Goal: Find specific page/section: Find specific page/section

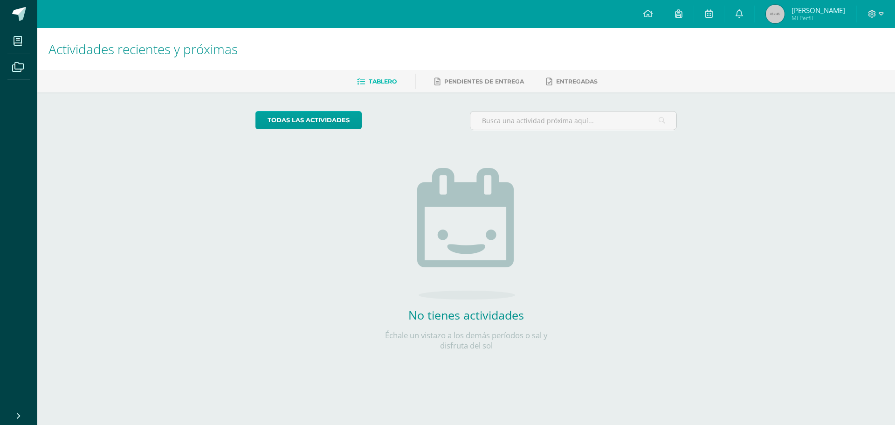
click at [800, 16] on span "Mi Perfil" at bounding box center [819, 18] width 54 height 8
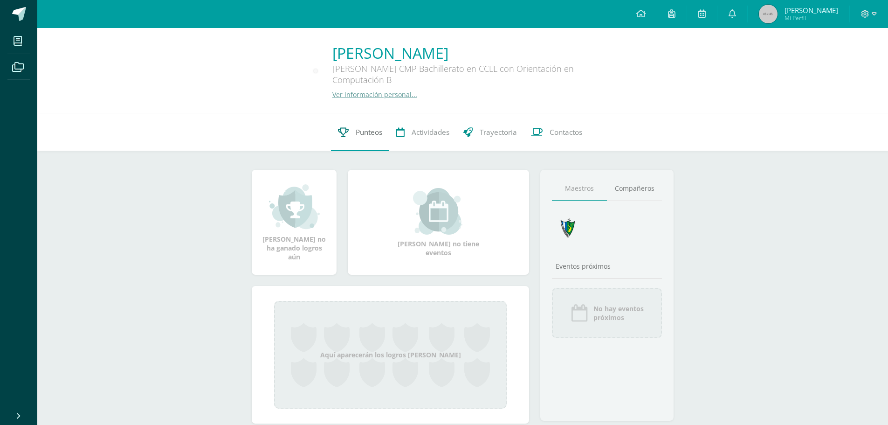
click at [373, 133] on span "Punteos" at bounding box center [369, 132] width 27 height 10
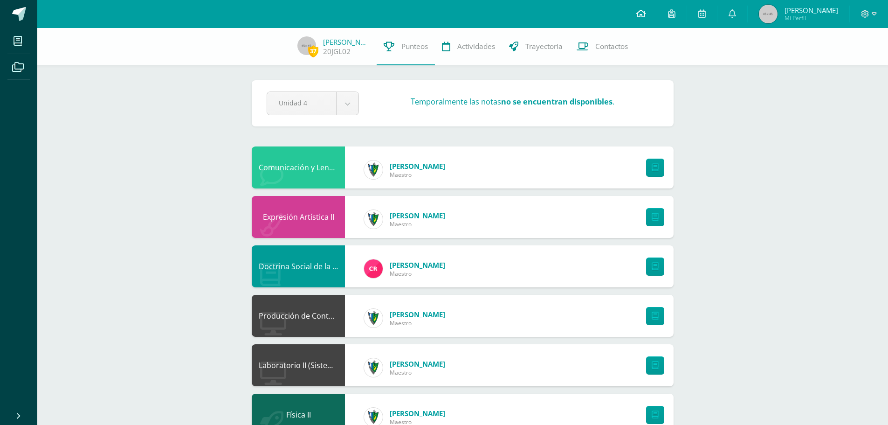
click at [642, 16] on icon at bounding box center [640, 13] width 9 height 8
